Goal: Navigation & Orientation: Find specific page/section

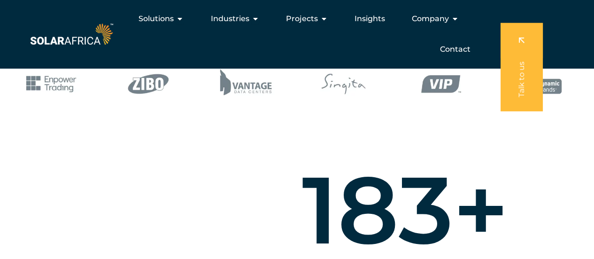
scroll to position [376, 0]
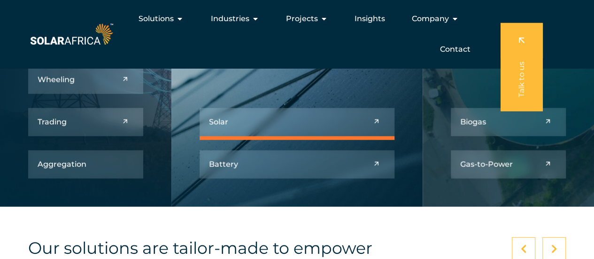
click at [362, 115] on link at bounding box center [297, 122] width 195 height 28
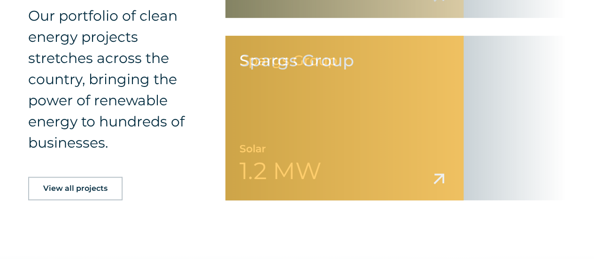
scroll to position [2155, 0]
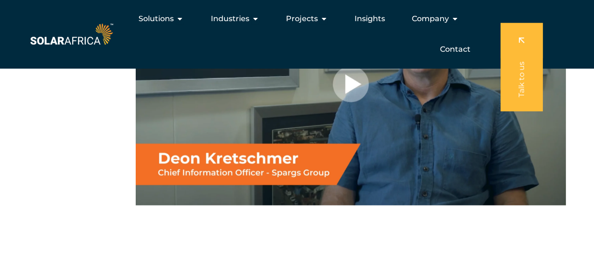
scroll to position [1182, 0]
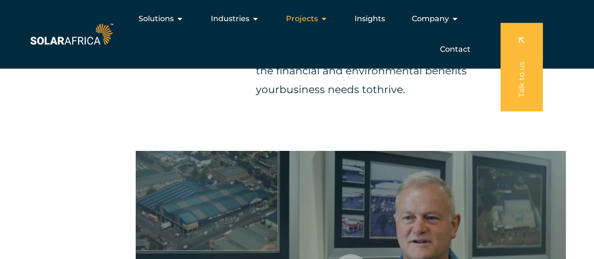
click at [301, 21] on span "Projects" at bounding box center [302, 18] width 32 height 11
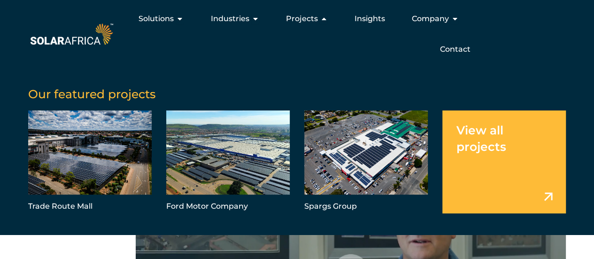
click at [507, 145] on link "Menu" at bounding box center [504, 161] width 124 height 103
